Goal: Task Accomplishment & Management: Manage account settings

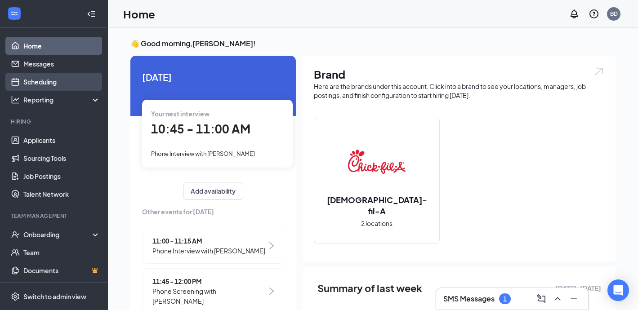
click at [41, 88] on link "Scheduling" at bounding box center [61, 82] width 77 height 18
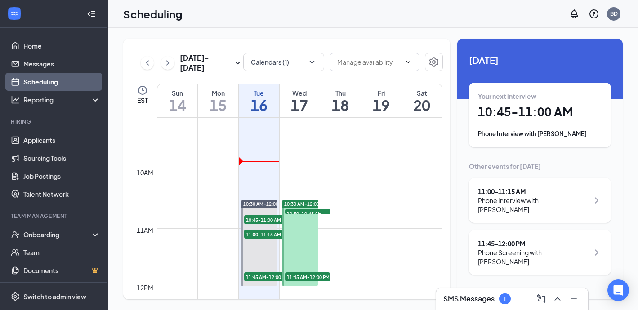
scroll to position [517, 0]
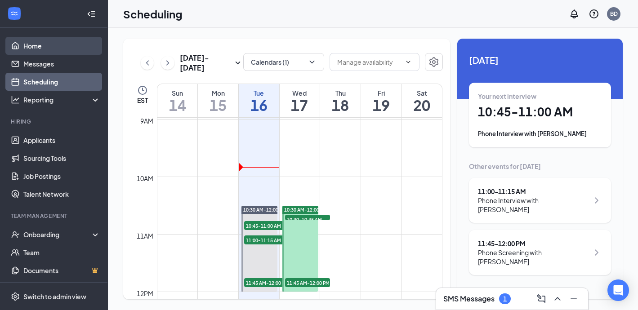
click at [58, 43] on link "Home" at bounding box center [61, 46] width 77 height 18
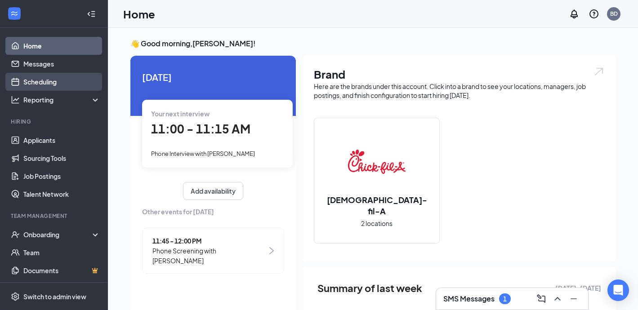
click at [48, 80] on link "Scheduling" at bounding box center [61, 82] width 77 height 18
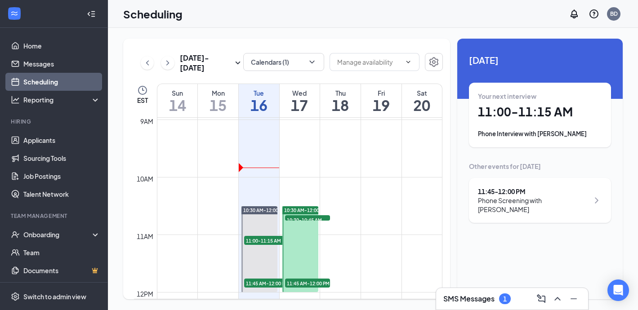
scroll to position [517, 0]
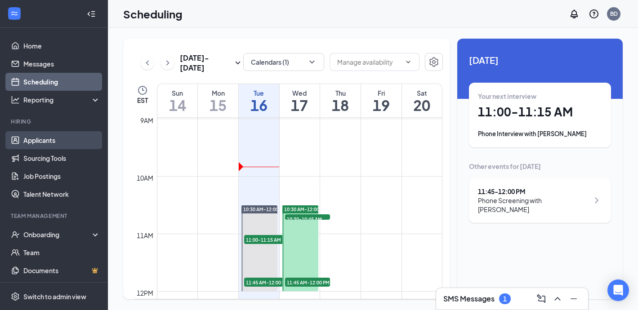
click at [34, 137] on link "Applicants" at bounding box center [61, 140] width 77 height 18
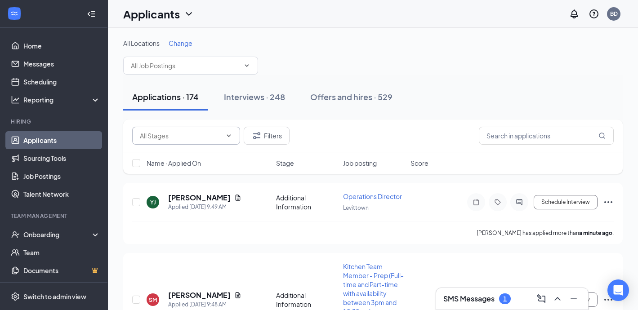
click at [213, 137] on input "text" at bounding box center [181, 136] width 82 height 10
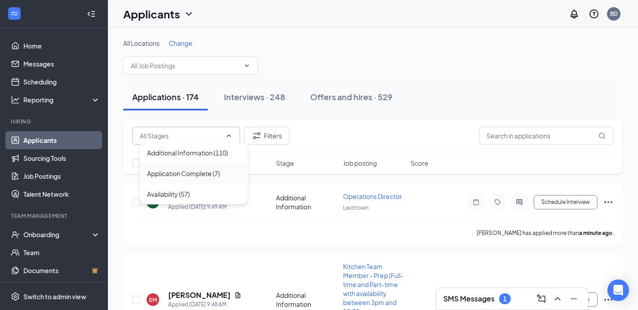
click at [213, 172] on div "Application Complete (7)" at bounding box center [183, 174] width 73 height 10
type input "Application Complete (7)"
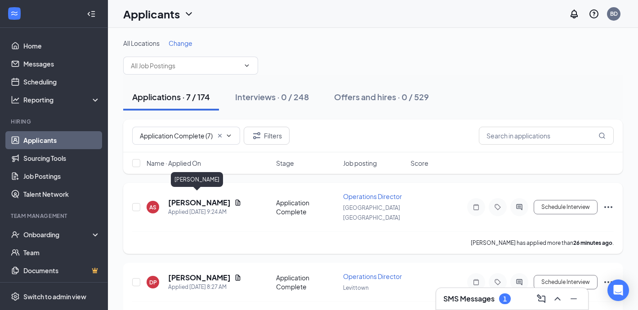
click at [196, 198] on h5 "Adam Styles" at bounding box center [199, 203] width 63 height 10
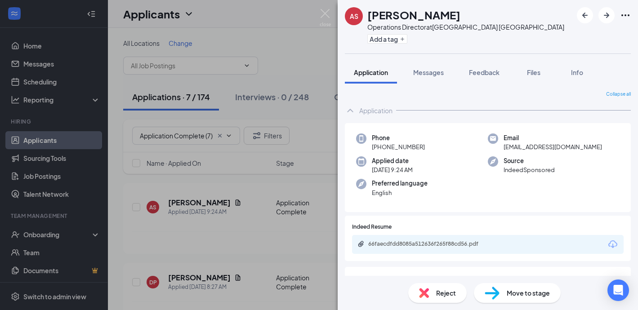
click at [418, 247] on div "66faecdfdd8085a512636f265f88cd56.pdf" at bounding box center [431, 244] width 126 height 7
click at [439, 287] on div "Reject" at bounding box center [438, 293] width 58 height 20
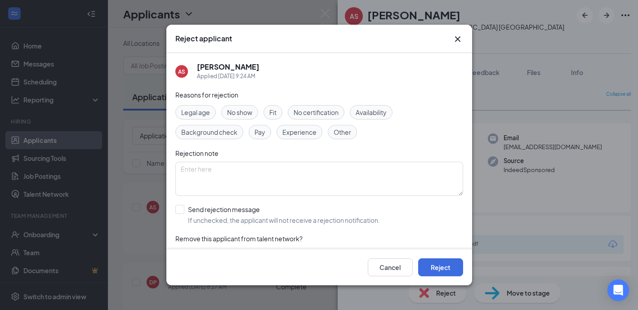
click at [341, 132] on span "Other" at bounding box center [343, 132] width 18 height 10
click at [179, 208] on input "Send rejection message If unchecked, the applicant will not receive a rejection…" at bounding box center [277, 215] width 205 height 20
checkbox input "true"
click at [446, 268] on button "Reject" at bounding box center [440, 268] width 45 height 18
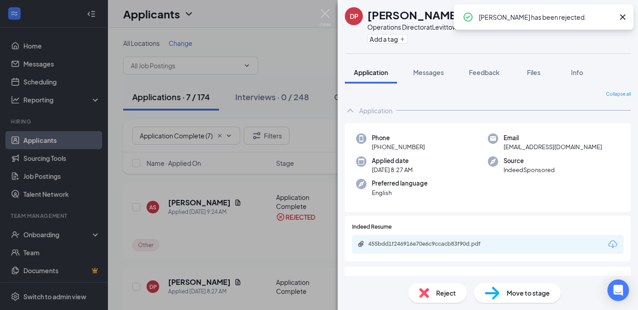
click at [373, 244] on div "455bdd1f246916e70e6c9ccacb83f90d.pdf" at bounding box center [431, 244] width 126 height 7
click at [432, 292] on div "Reject" at bounding box center [438, 293] width 58 height 20
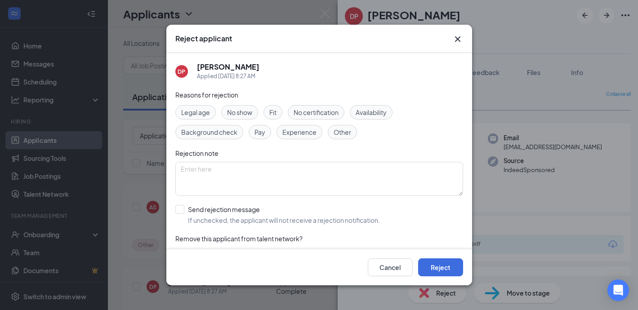
click at [303, 129] on span "Experience" at bounding box center [300, 132] width 34 height 10
click at [179, 207] on input "Send rejection message If unchecked, the applicant will not receive a rejection…" at bounding box center [277, 215] width 205 height 20
checkbox input "true"
click at [436, 267] on button "Reject" at bounding box center [440, 268] width 45 height 18
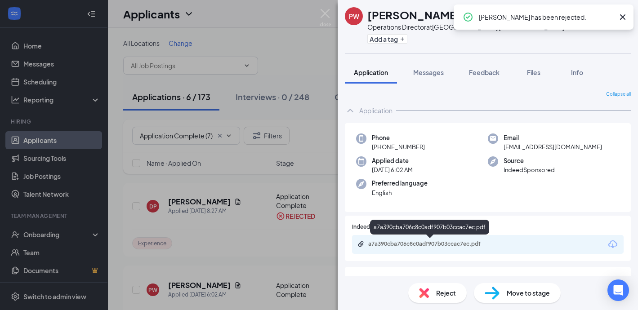
click at [400, 242] on div "a7a390cba706c8c0adf907b03ccac7ec.pdf" at bounding box center [431, 244] width 126 height 7
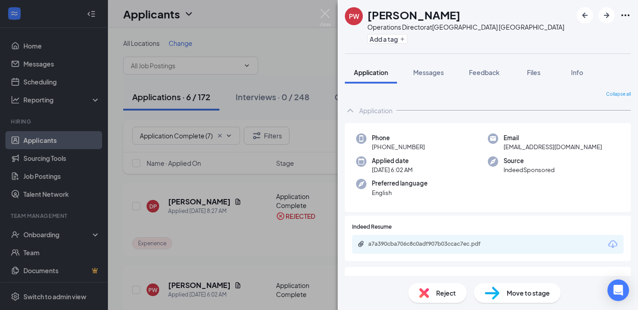
click at [441, 288] on span "Reject" at bounding box center [446, 293] width 20 height 10
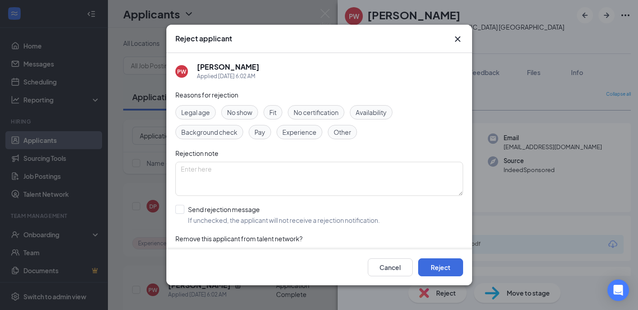
click at [287, 130] on span "Experience" at bounding box center [300, 132] width 34 height 10
click at [175, 210] on input "Send rejection message If unchecked, the applicant will not receive a rejection…" at bounding box center [277, 215] width 205 height 20
checkbox input "true"
click at [424, 268] on button "Reject" at bounding box center [440, 268] width 45 height 18
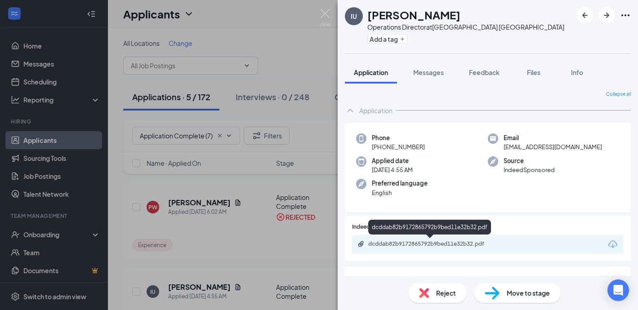
click at [404, 243] on div "dcddab82b9172865792b9bed11e32b32.pdf" at bounding box center [431, 244] width 126 height 7
click at [440, 294] on span "Reject" at bounding box center [446, 293] width 20 height 10
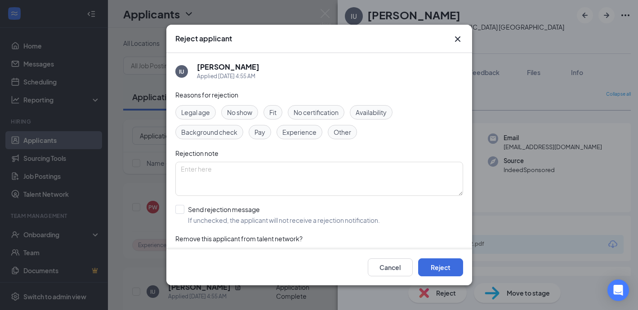
click at [308, 130] on span "Experience" at bounding box center [300, 132] width 34 height 10
click at [182, 212] on input "Send rejection message If unchecked, the applicant will not receive a rejection…" at bounding box center [277, 215] width 205 height 20
checkbox input "true"
click at [442, 265] on button "Reject" at bounding box center [440, 268] width 45 height 18
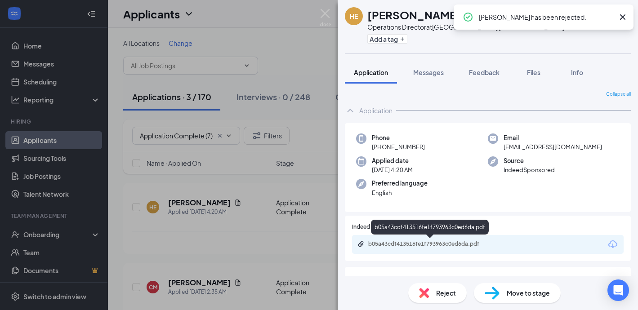
click at [376, 245] on div "b05a43cdf413516fe1f793963c0ed6da.pdf" at bounding box center [431, 244] width 126 height 7
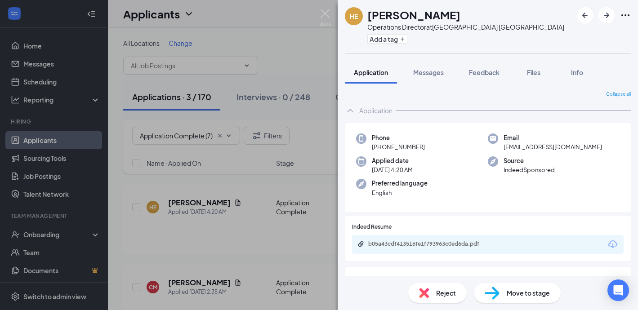
click at [439, 290] on span "Reject" at bounding box center [446, 293] width 20 height 10
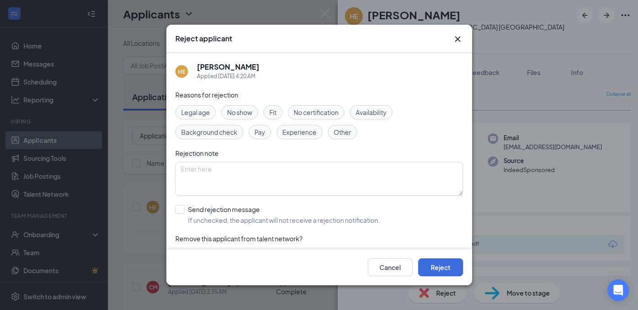
click at [308, 130] on span "Experience" at bounding box center [300, 132] width 34 height 10
click at [180, 208] on input "Send rejection message If unchecked, the applicant will not receive a rejection…" at bounding box center [277, 215] width 205 height 20
checkbox input "true"
click at [436, 264] on button "Reject" at bounding box center [440, 268] width 45 height 18
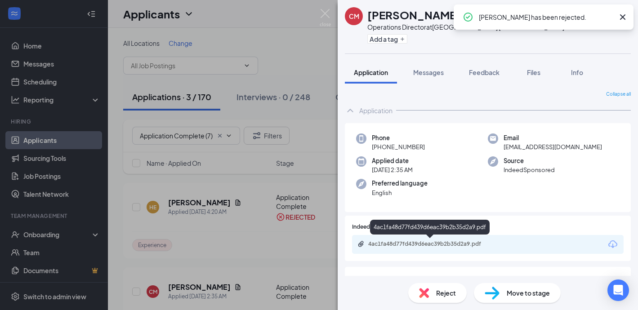
click at [375, 245] on div "4ac1fa48d77fd439d6eac39b2b35d2a9.pdf" at bounding box center [431, 244] width 126 height 7
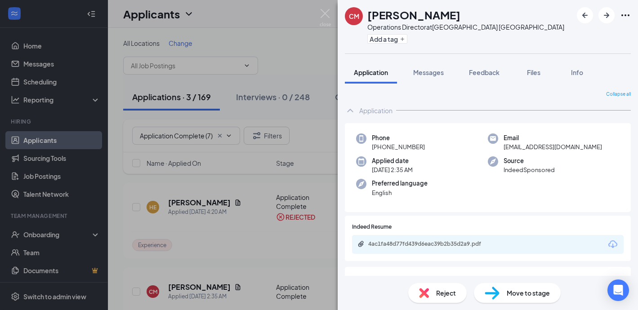
click at [429, 286] on div "Reject" at bounding box center [438, 293] width 58 height 20
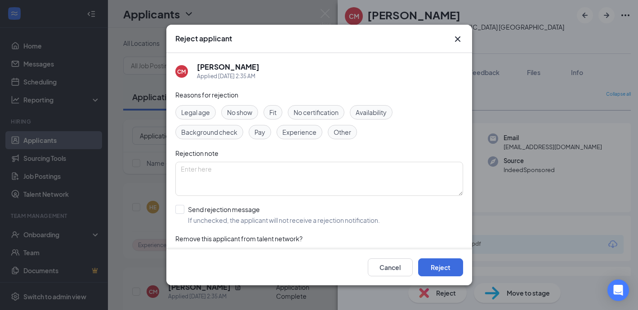
click at [291, 133] on span "Experience" at bounding box center [300, 132] width 34 height 10
click at [186, 202] on div "Reasons for rejection Legal age No show Fit No certification Availability Backg…" at bounding box center [319, 180] width 288 height 181
click at [177, 209] on input "Send rejection message If unchecked, the applicant will not receive a rejection…" at bounding box center [277, 215] width 205 height 20
checkbox input "true"
click at [437, 270] on button "Reject" at bounding box center [440, 268] width 45 height 18
